Goal: Transaction & Acquisition: Purchase product/service

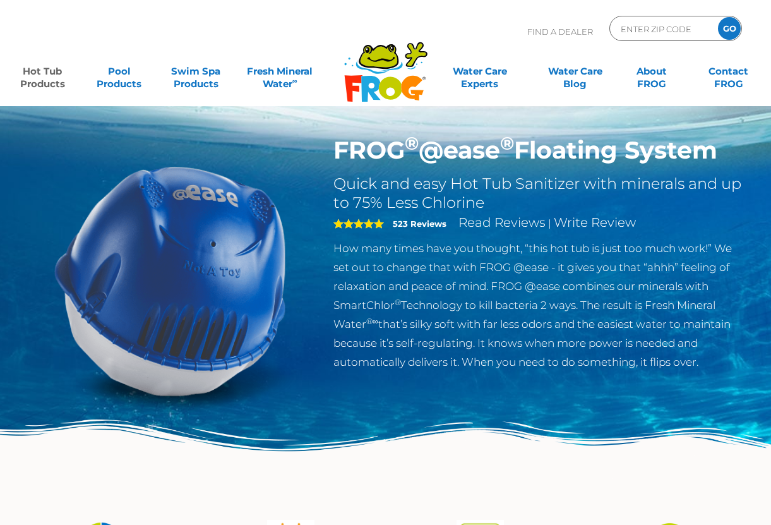
scroll to position [16, 0]
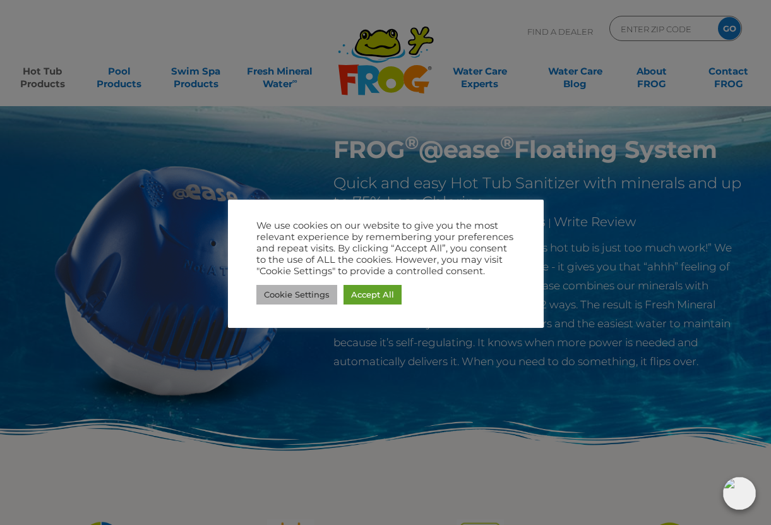
click at [301, 299] on link "Cookie Settings" at bounding box center [297, 295] width 81 height 20
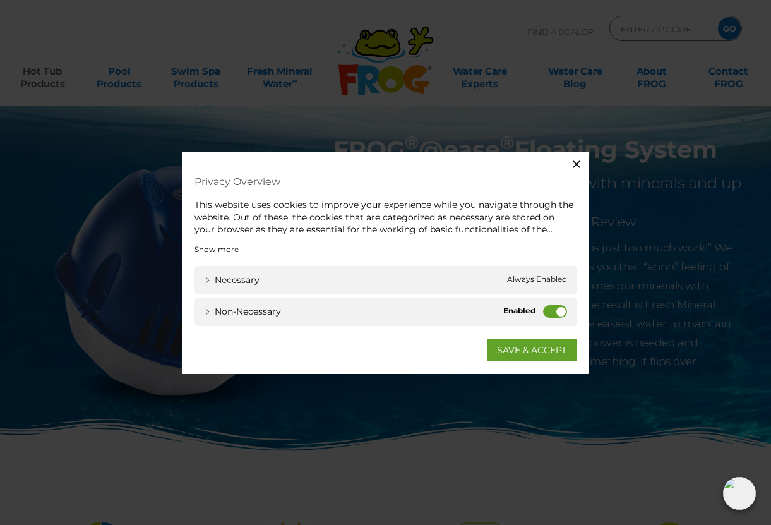
click at [542, 311] on div "Non-necessary Non-necessary" at bounding box center [386, 311] width 382 height 28
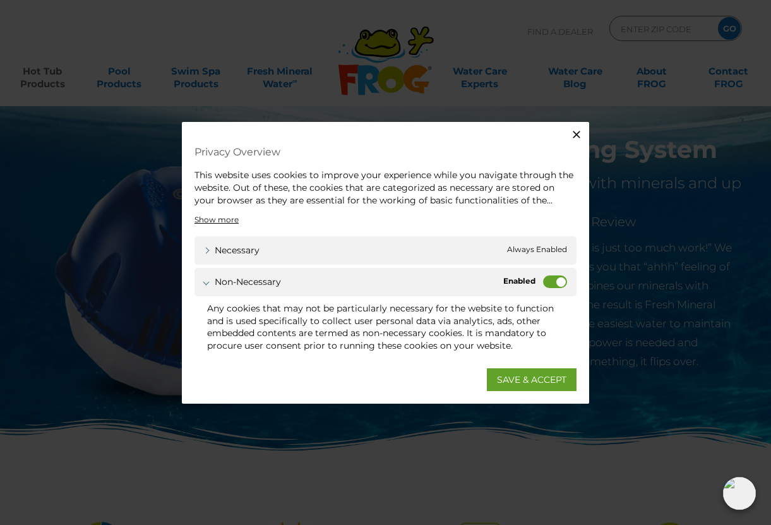
click at [553, 274] on div "Non-necessary Non-necessary" at bounding box center [386, 282] width 382 height 28
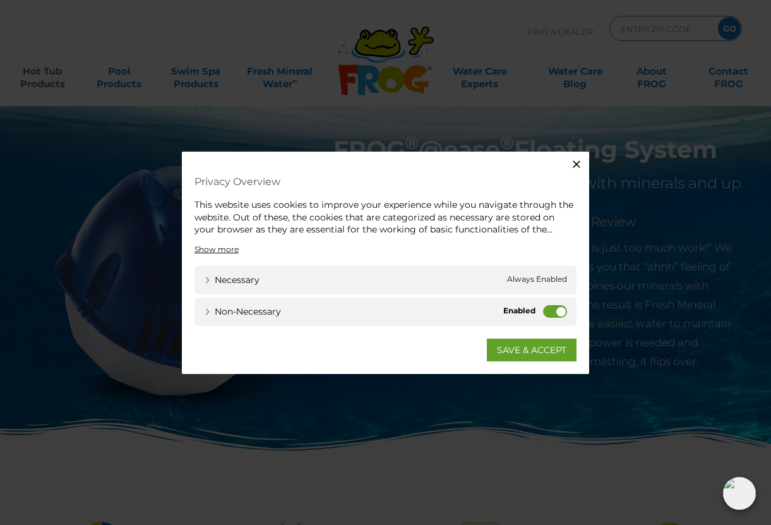
click at [553, 308] on label "Non-necessary" at bounding box center [555, 311] width 24 height 13
click at [0, 0] on input "Non-necessary" at bounding box center [0, 0] width 0 height 0
click at [514, 348] on link "SAVE & ACCEPT" at bounding box center [532, 349] width 90 height 23
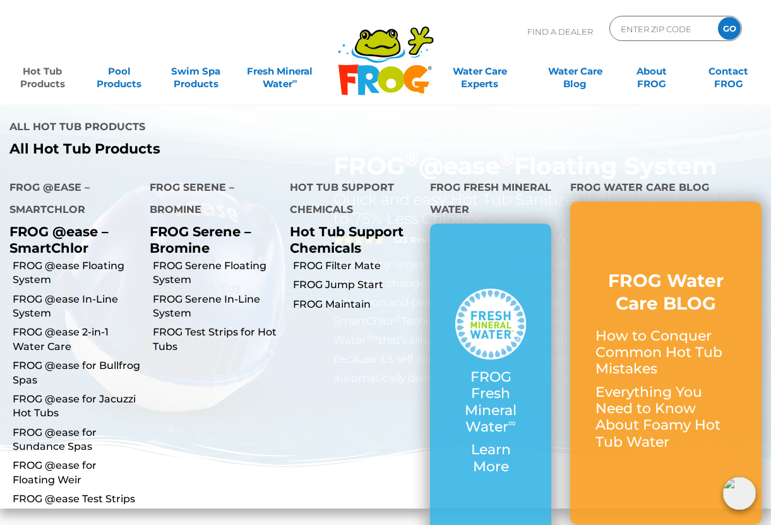
scroll to position [9, 0]
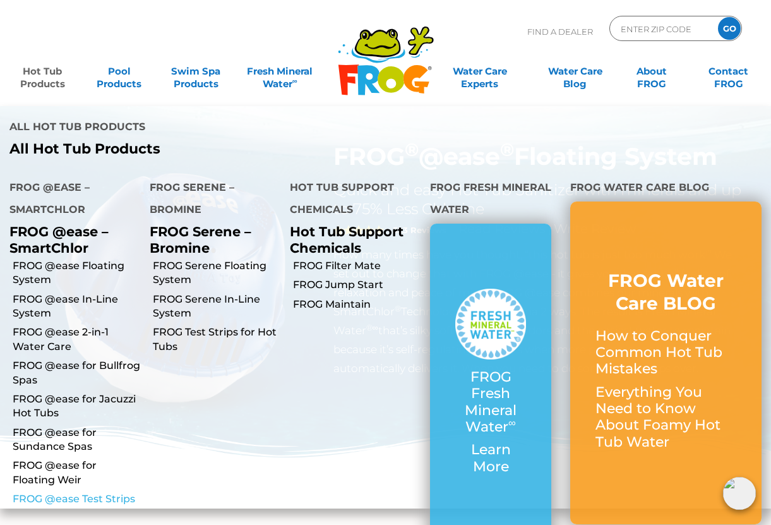
click at [72, 500] on link "FROG @ease Test Strips" at bounding box center [77, 499] width 128 height 14
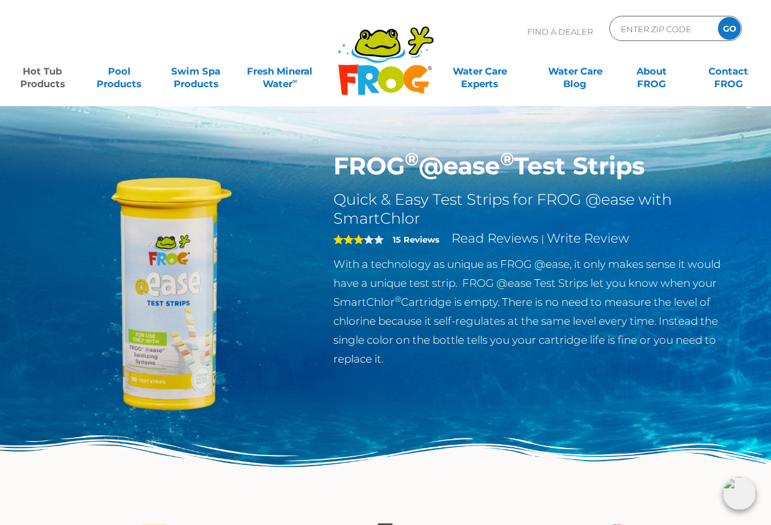
click at [177, 279] on img at bounding box center [170, 296] width 289 height 289
